Goal: Check status: Check status

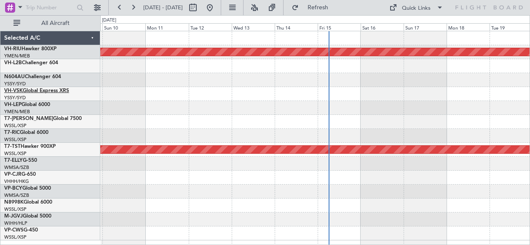
click at [25, 91] on link "VH-VSK Global Express XRS" at bounding box center [36, 90] width 65 height 5
click at [35, 63] on link "VH-L2B Challenger 604" at bounding box center [31, 62] width 54 height 5
click at [32, 65] on link "VH-L2B Challenger 604" at bounding box center [31, 62] width 54 height 5
click at [24, 48] on link "VH-RIU Hawker 800XP" at bounding box center [30, 48] width 52 height 5
click at [30, 48] on link "VH-RIU Hawker 800XP" at bounding box center [30, 48] width 52 height 5
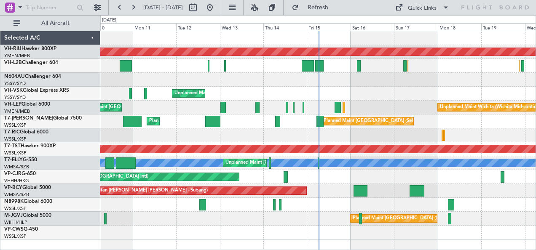
click at [27, 104] on link "VH-LEP Global 6000" at bounding box center [27, 104] width 46 height 5
click at [30, 90] on link "VH-VSK Global Express XRS" at bounding box center [36, 90] width 65 height 5
